Goal: Navigation & Orientation: Find specific page/section

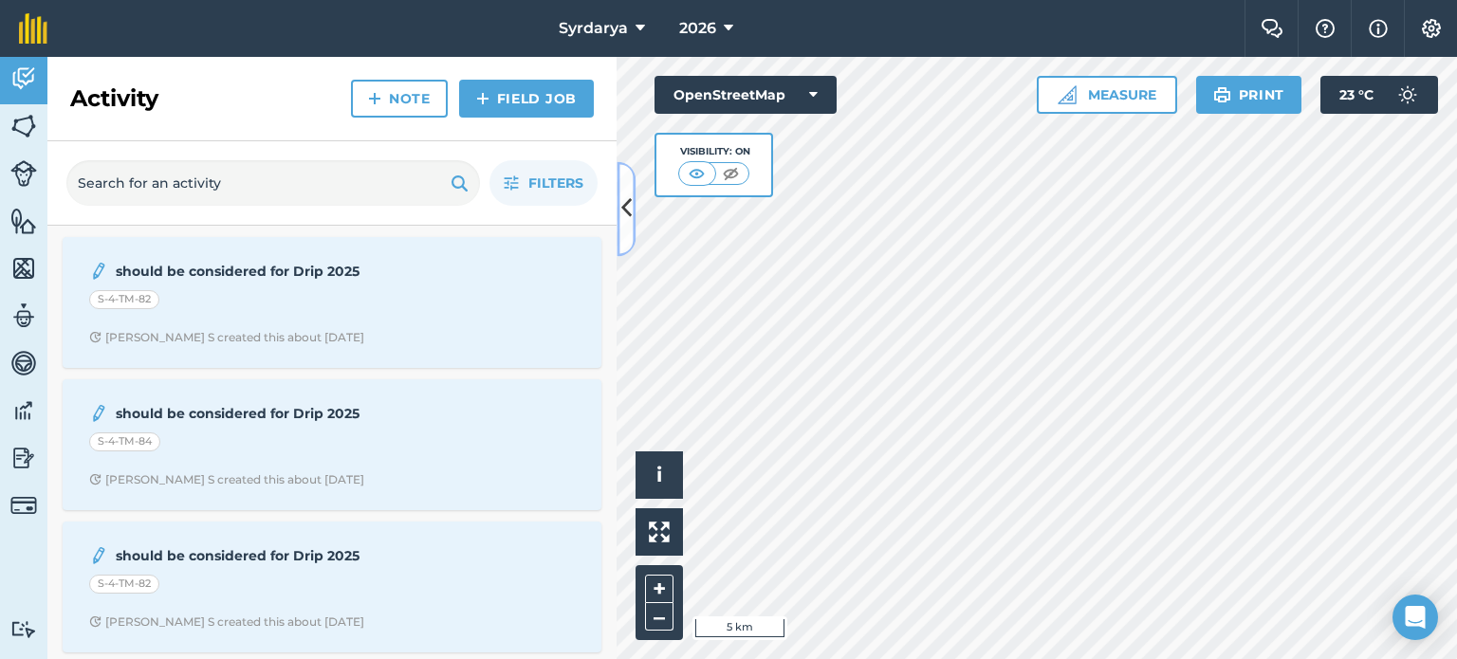
click at [628, 204] on icon at bounding box center [626, 209] width 10 height 33
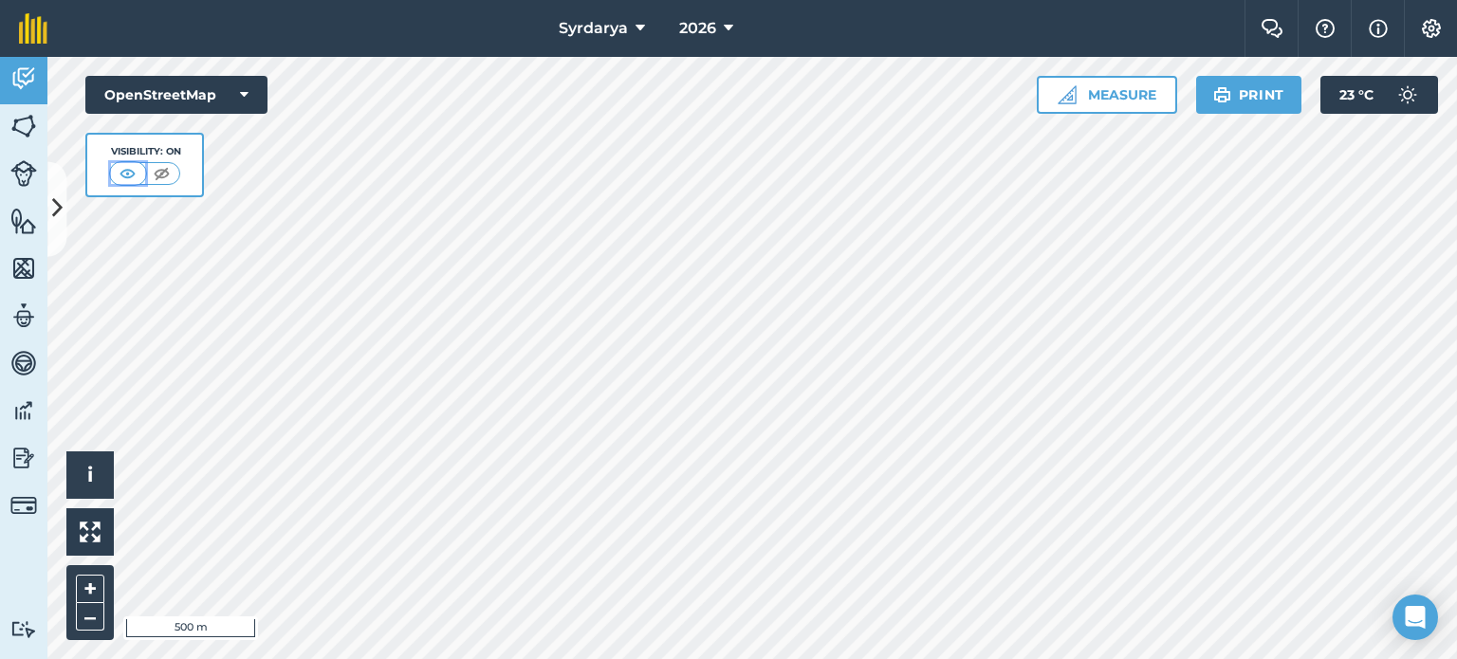
click at [123, 174] on img at bounding box center [128, 173] width 24 height 19
click at [159, 174] on img at bounding box center [162, 173] width 24 height 19
click at [138, 170] on img at bounding box center [129, 173] width 24 height 19
click at [63, 205] on button at bounding box center [56, 208] width 19 height 95
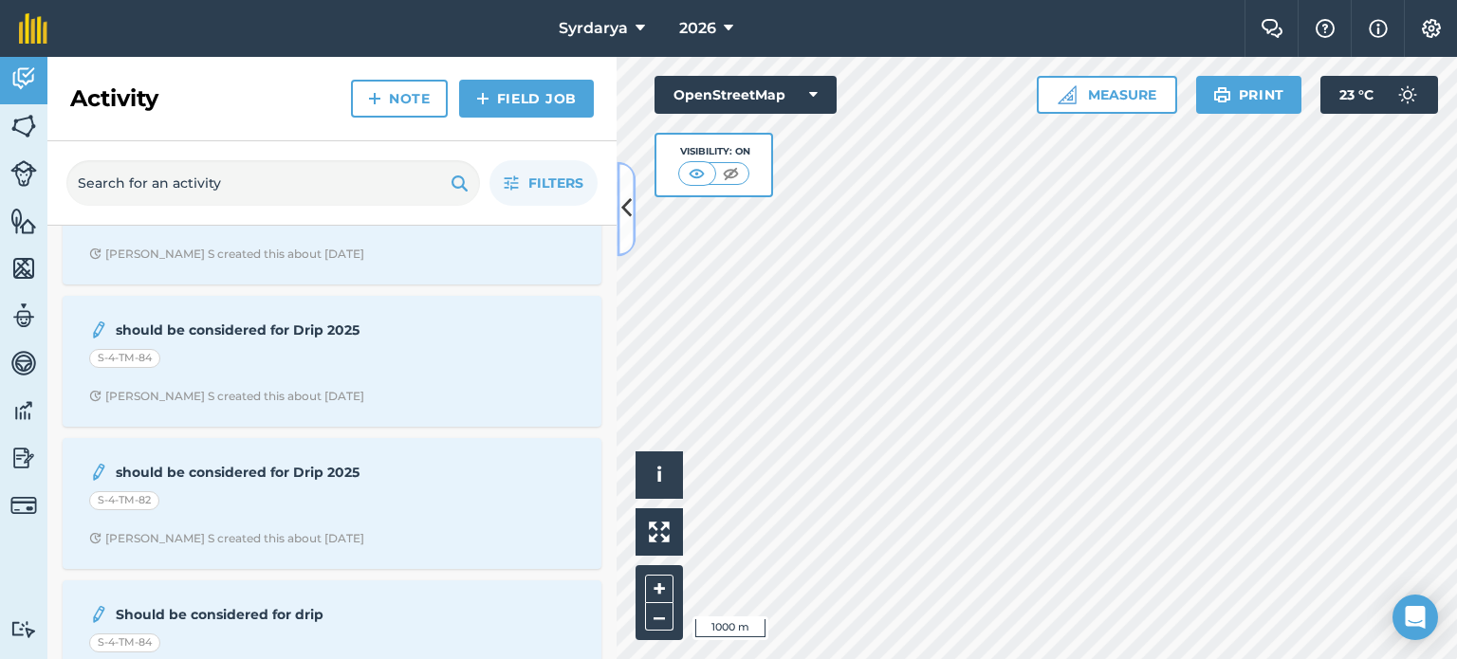
scroll to position [144, 0]
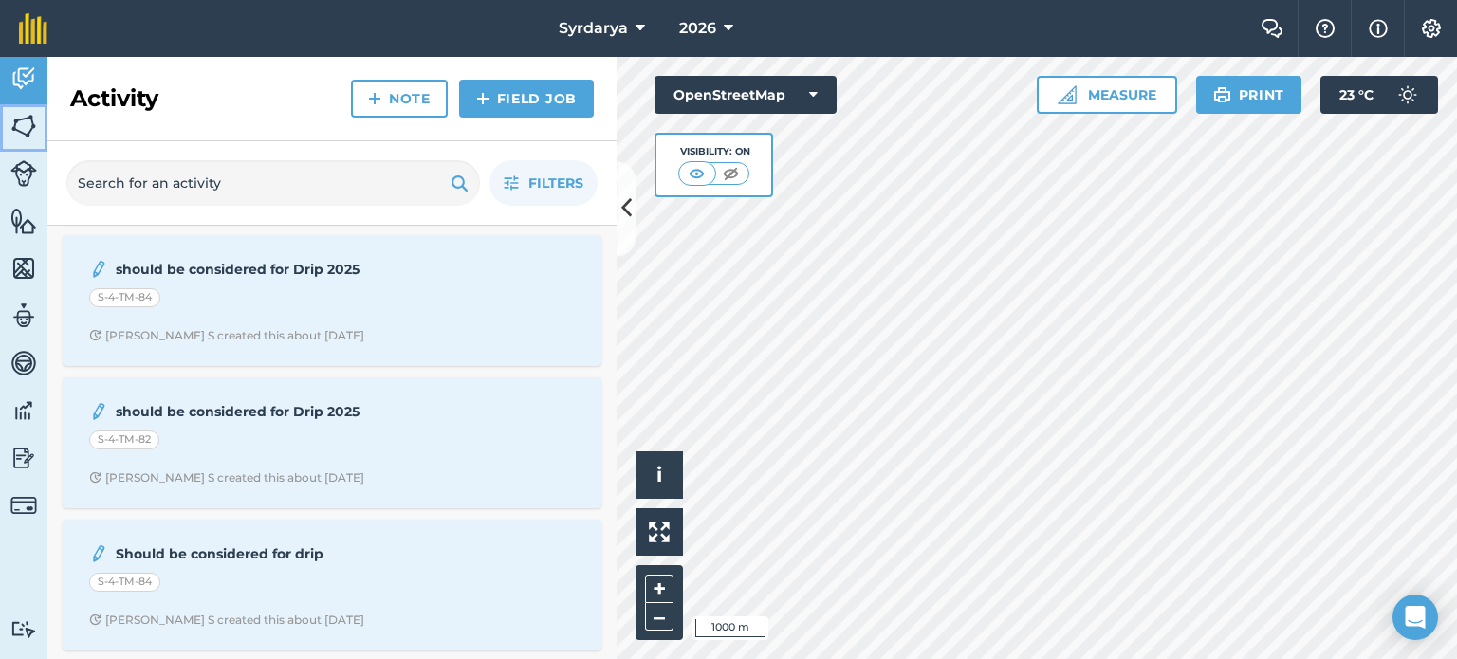
click at [28, 124] on img at bounding box center [23, 126] width 27 height 28
